Goal: Use online tool/utility: Utilize a website feature to perform a specific function

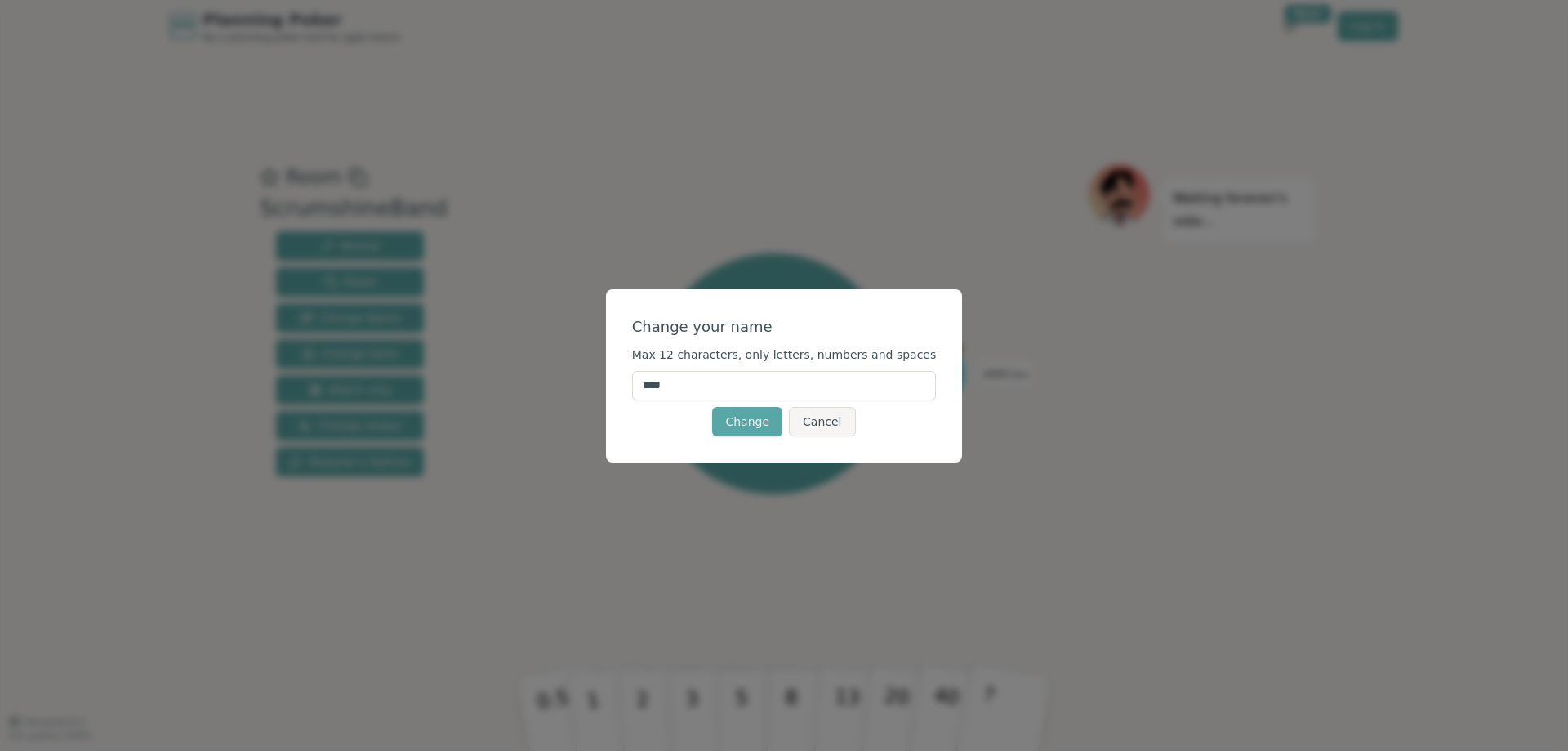
click at [727, 427] on button "Change" at bounding box center [747, 422] width 70 height 30
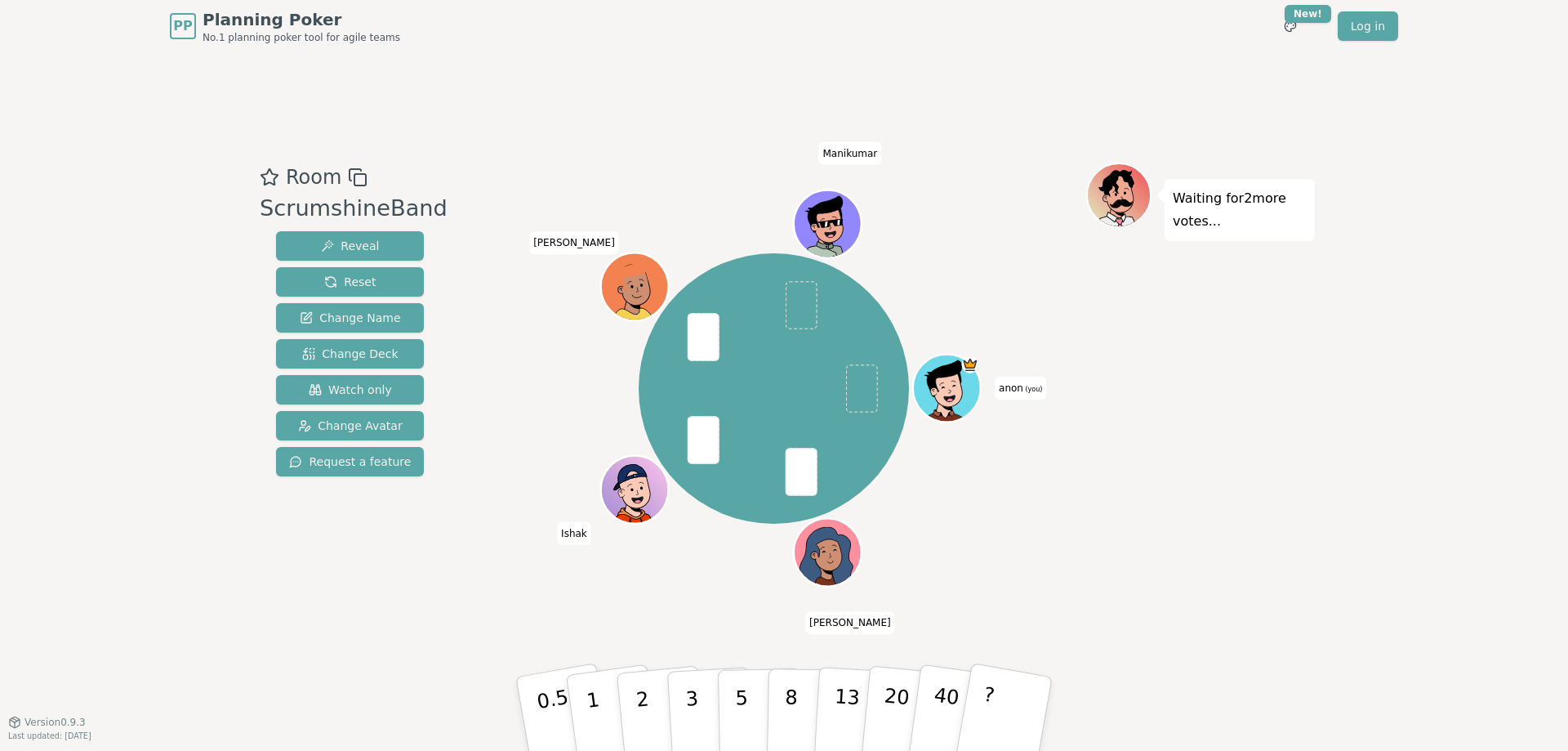
click at [963, 396] on icon at bounding box center [949, 399] width 33 height 12
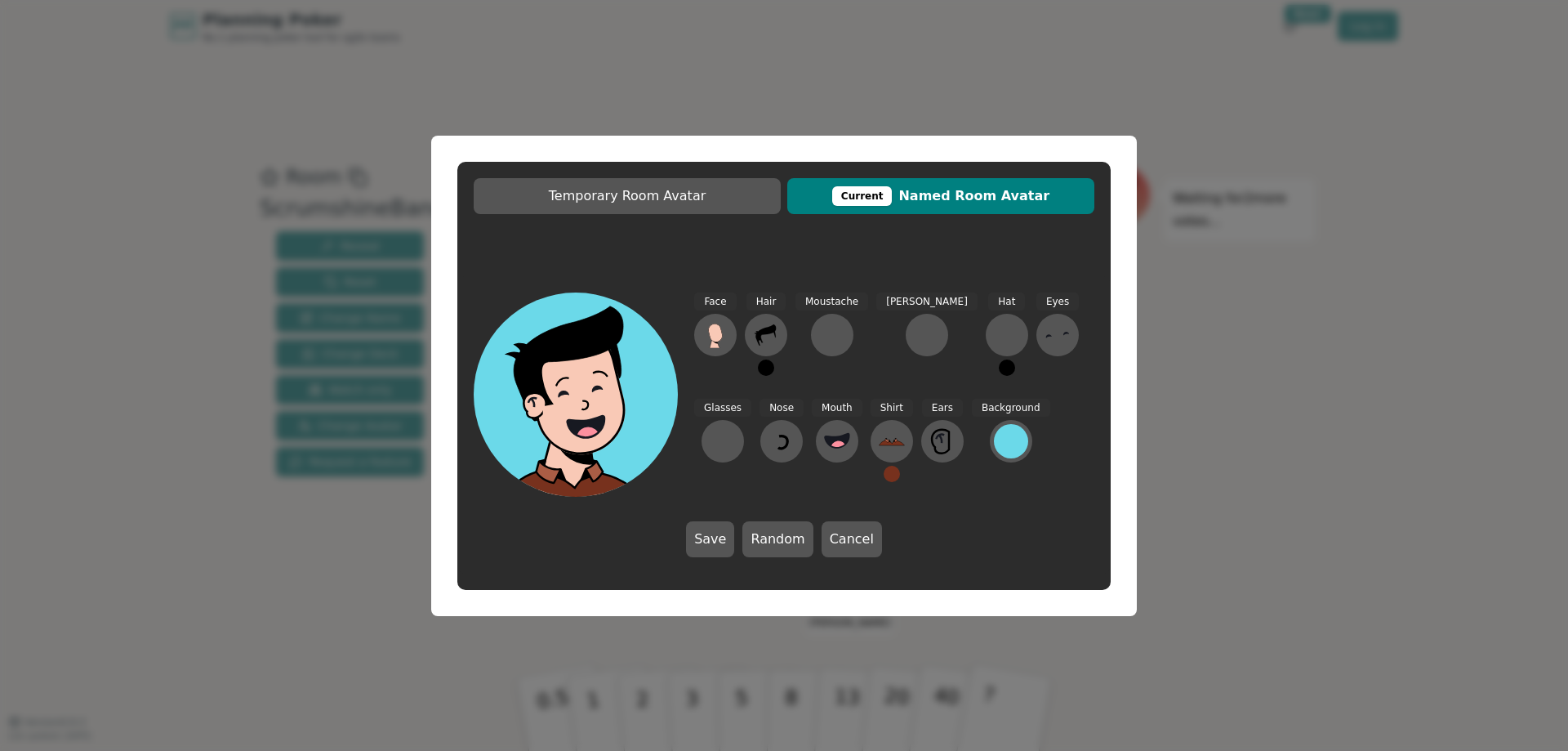
drag, startPoint x: 1266, startPoint y: 239, endPoint x: 1257, endPoint y: 241, distance: 9.2
click at [1264, 240] on div "Temporary Room Avatar Current Named Room Avatar Face Hair Moustache [PERSON_NAM…" at bounding box center [784, 376] width 1568 height 751
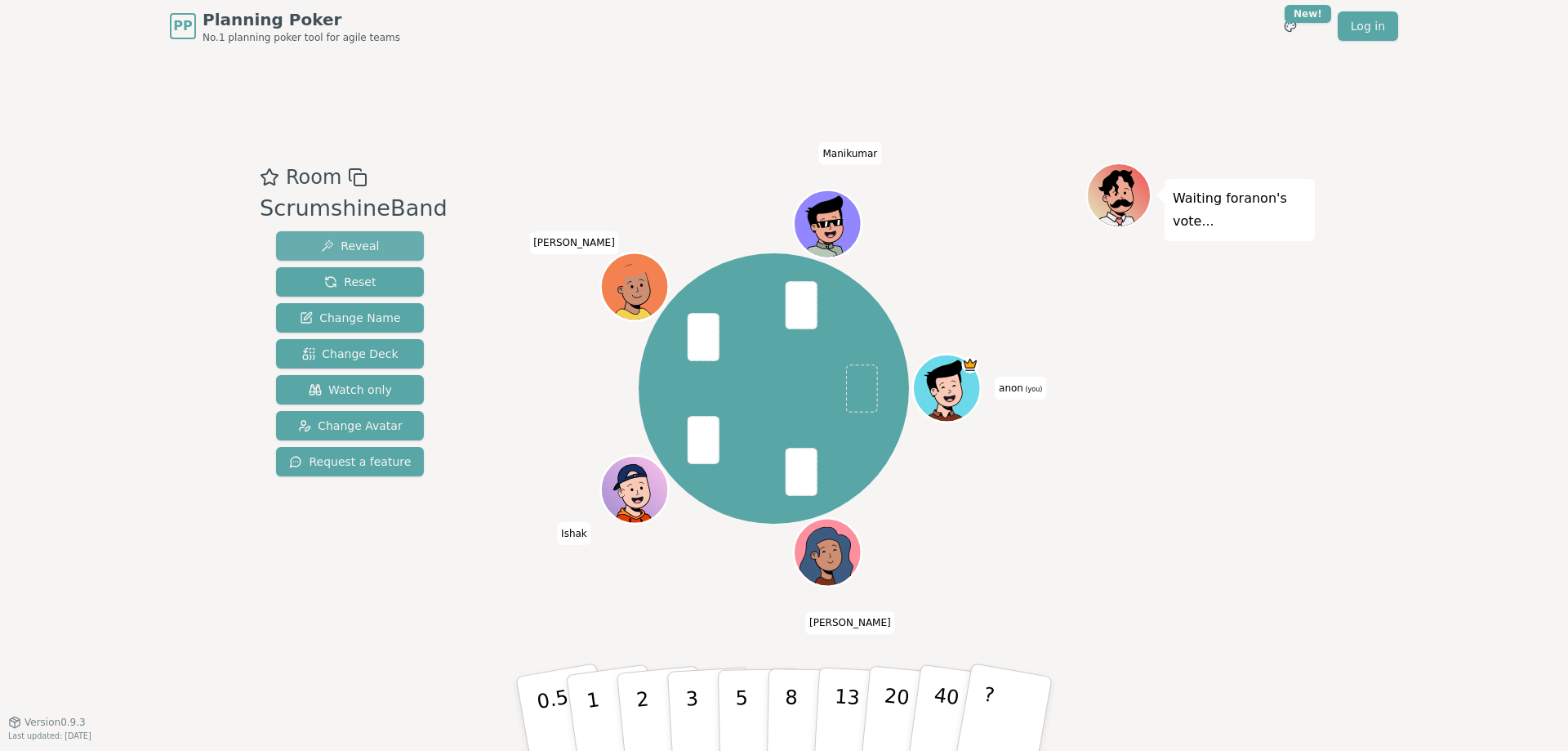
click at [345, 236] on button "Reveal" at bounding box center [350, 246] width 148 height 30
click at [358, 246] on span "Reveal" at bounding box center [350, 245] width 58 height 17
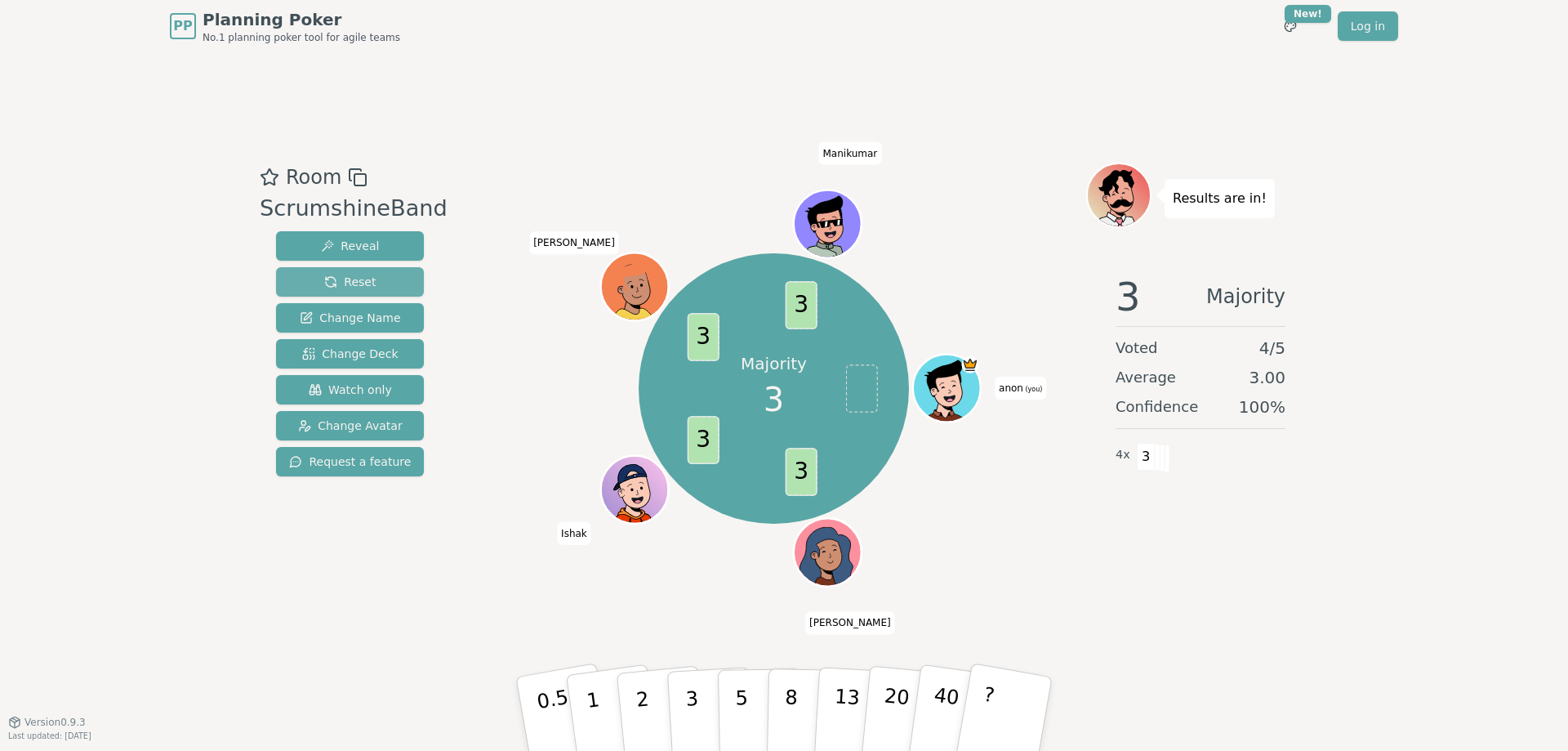
click at [327, 286] on span "Reset" at bounding box center [350, 282] width 51 height 17
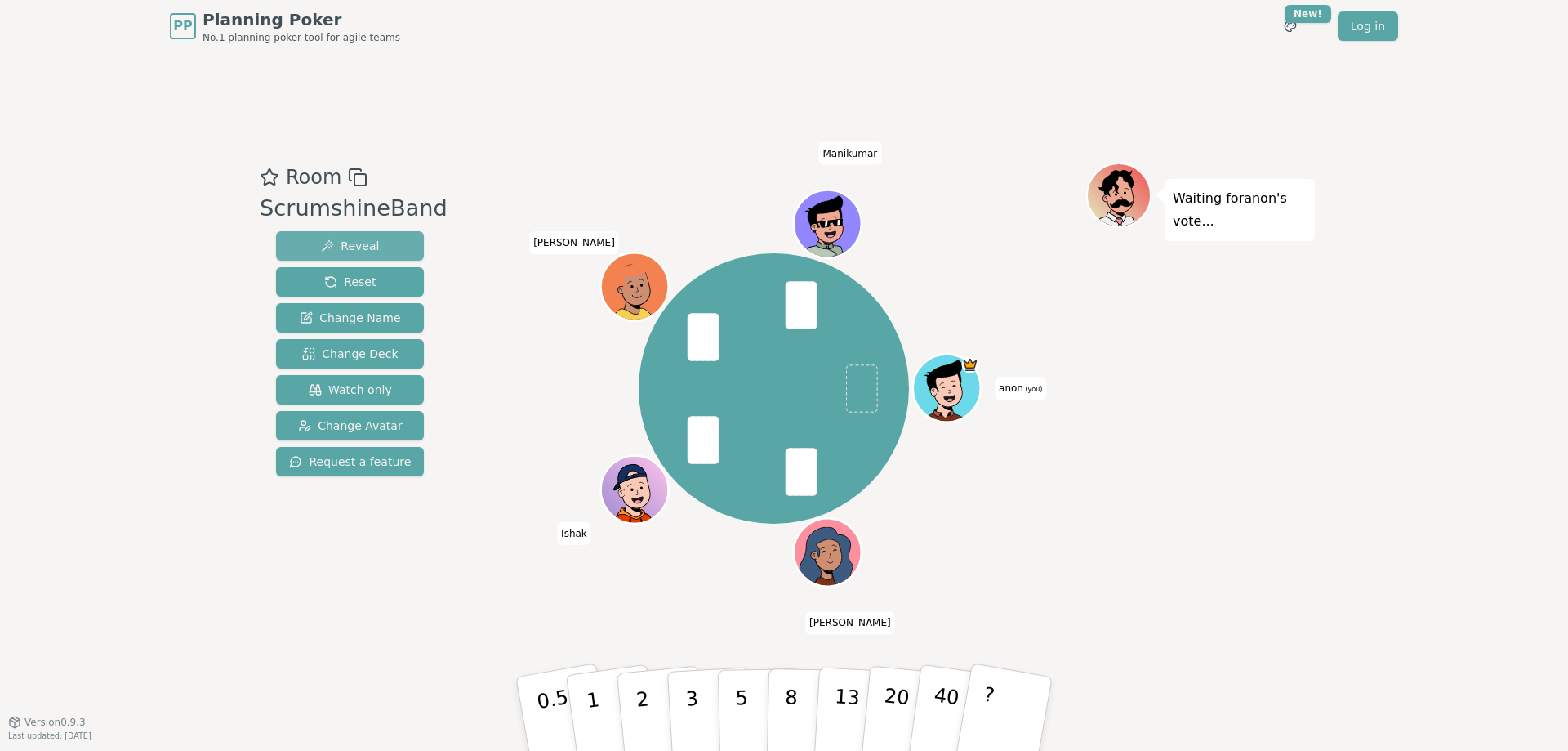
click at [362, 238] on button "Reveal" at bounding box center [350, 246] width 148 height 30
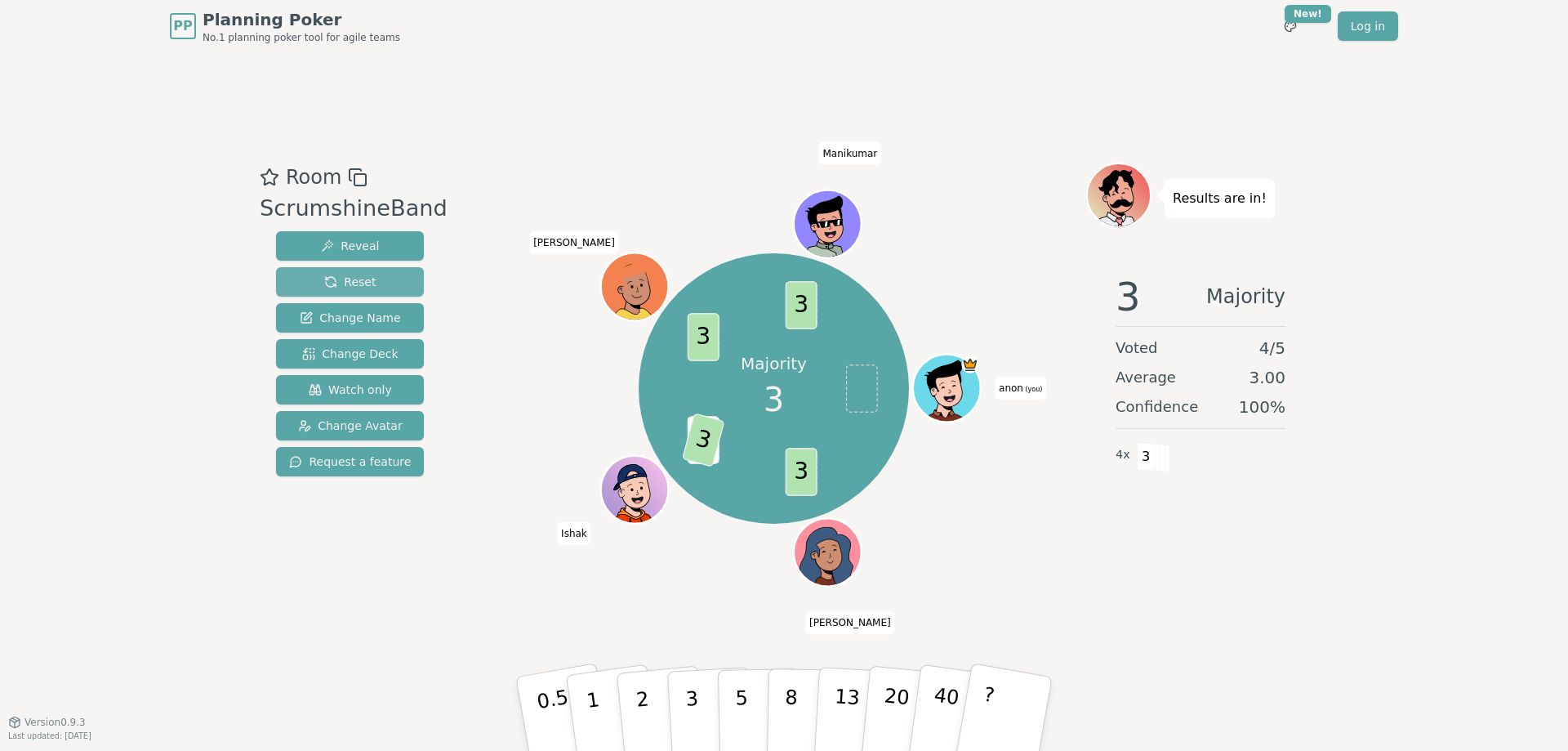
click at [335, 282] on span "Reset" at bounding box center [350, 282] width 51 height 17
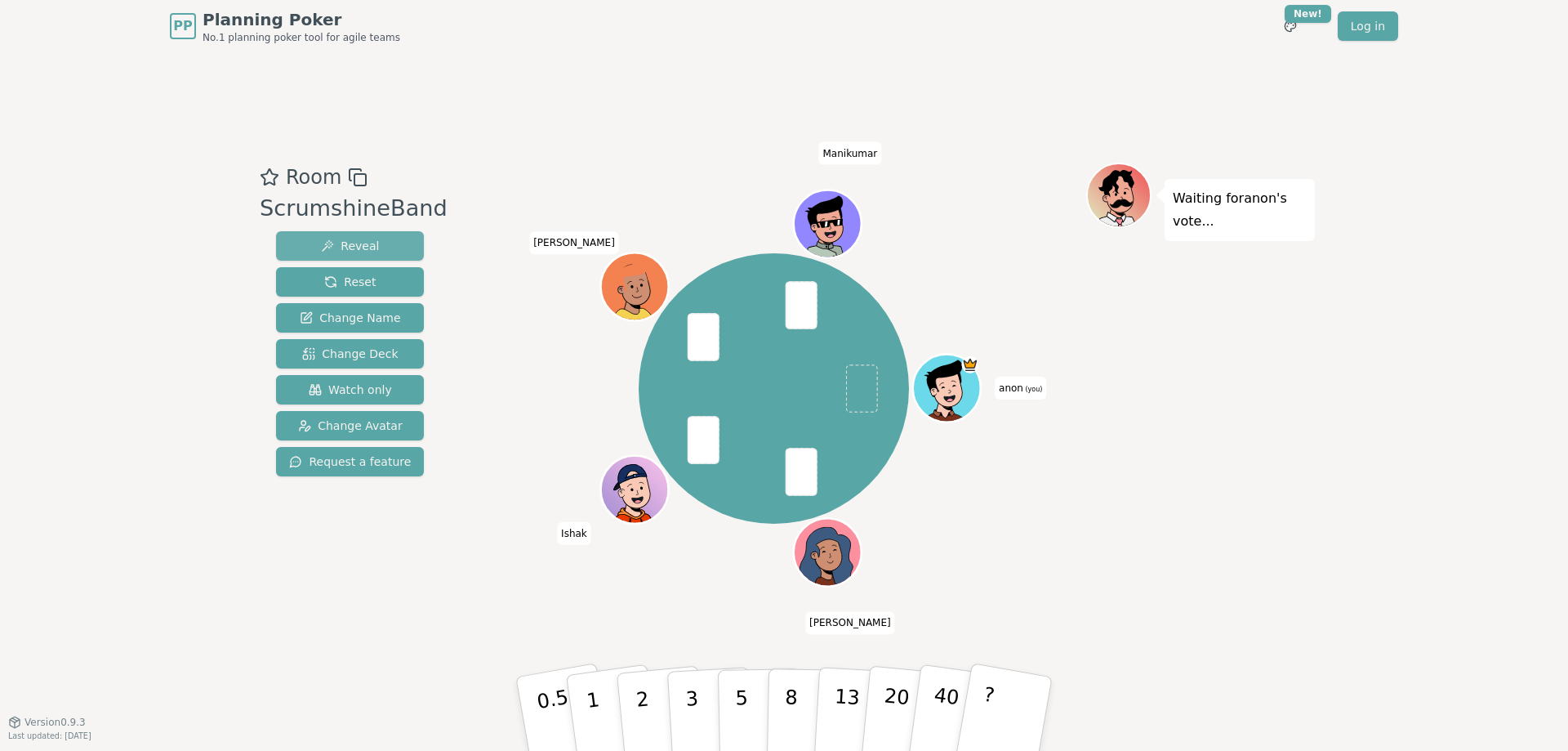
click at [353, 246] on span "Reveal" at bounding box center [350, 245] width 58 height 17
